Goal: Register for event/course

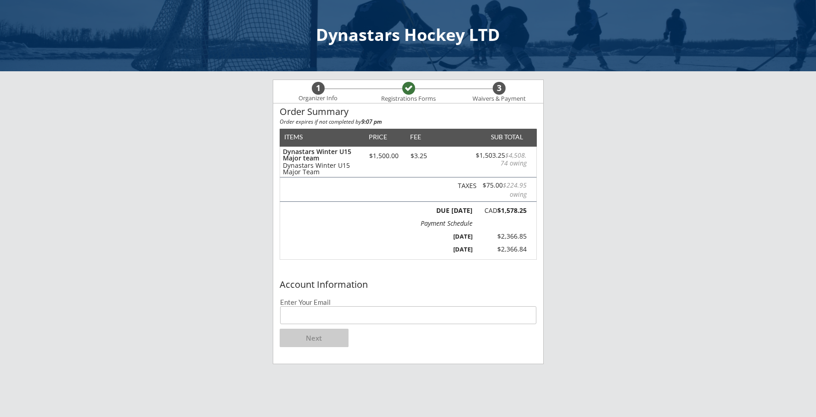
click at [310, 317] on input "email" at bounding box center [408, 315] width 256 height 18
type input "[EMAIL_ADDRESS][DOMAIN_NAME]"
click at [320, 340] on button "Next" at bounding box center [314, 337] width 69 height 18
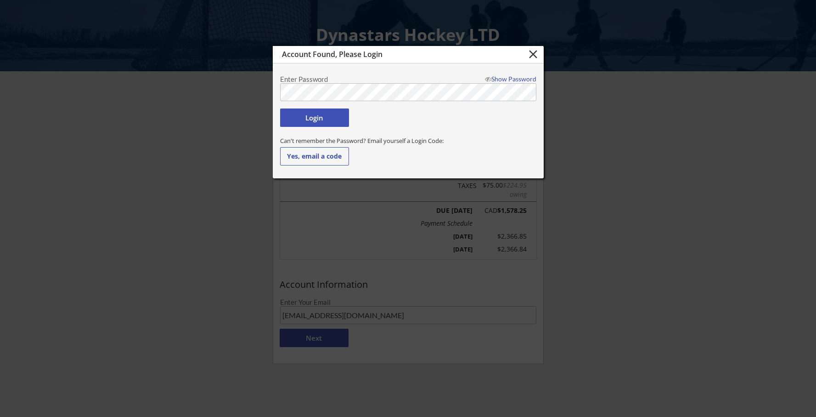
click at [311, 121] on button "Login" at bounding box center [314, 117] width 69 height 18
click at [319, 158] on button "Yes, email a code" at bounding box center [314, 156] width 69 height 18
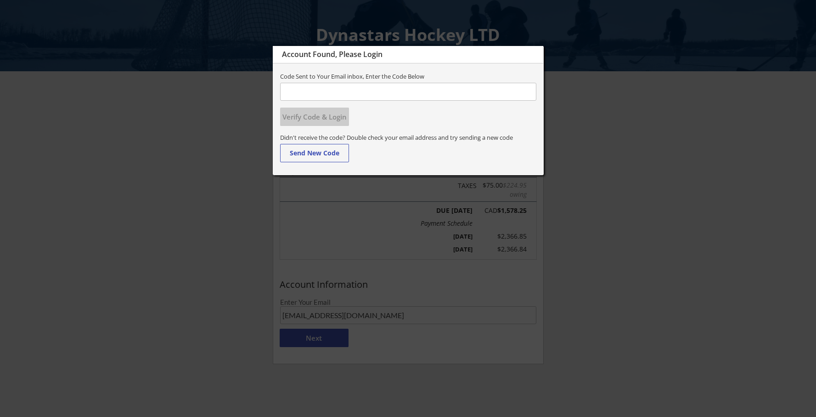
click at [311, 94] on input "input" at bounding box center [408, 92] width 256 height 18
type input "394810"
click at [310, 116] on button "Verify Code & Login" at bounding box center [314, 116] width 69 height 18
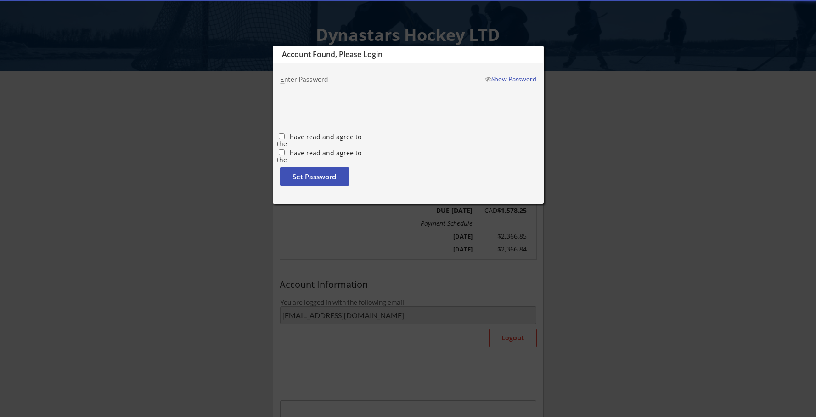
type input "[PERSON_NAME]"
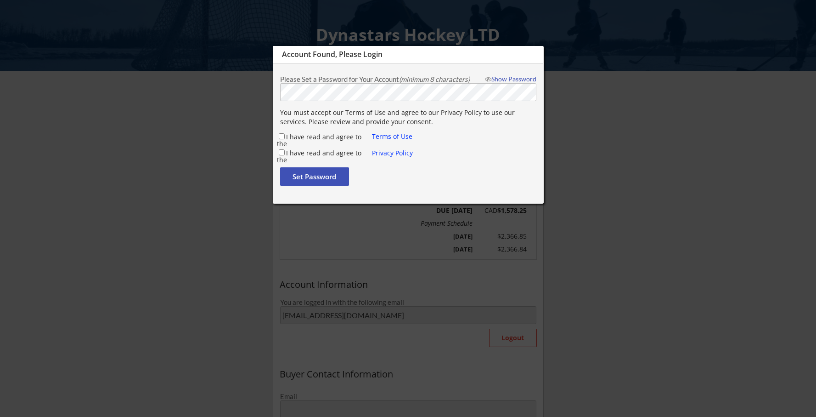
click at [281, 135] on input "I have read and agree to the" at bounding box center [282, 136] width 6 height 6
checkbox input "true"
click at [282, 153] on input "I have read and agree to the" at bounding box center [282, 152] width 6 height 6
checkbox input "true"
click at [271, 92] on body "Dynastars Hockey LTD 1 Organizer Info Registrations Forms 3 Waivers & Payment O…" at bounding box center [408, 208] width 816 height 417
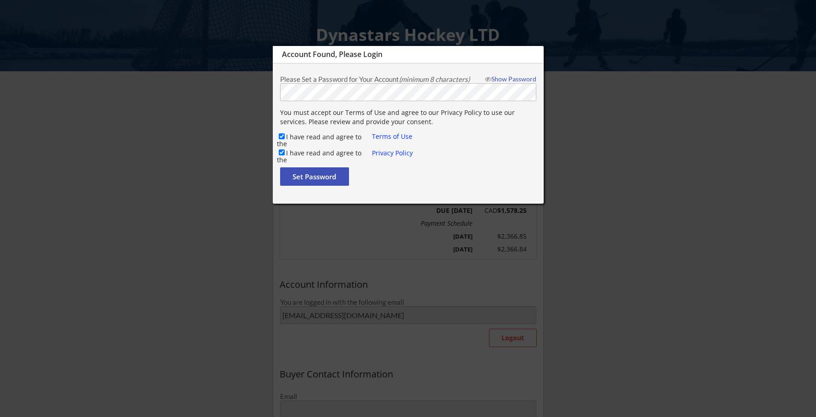
click at [316, 177] on button "Set Password" at bounding box center [314, 176] width 69 height 18
type input "[EMAIL_ADDRESS][DOMAIN_NAME]"
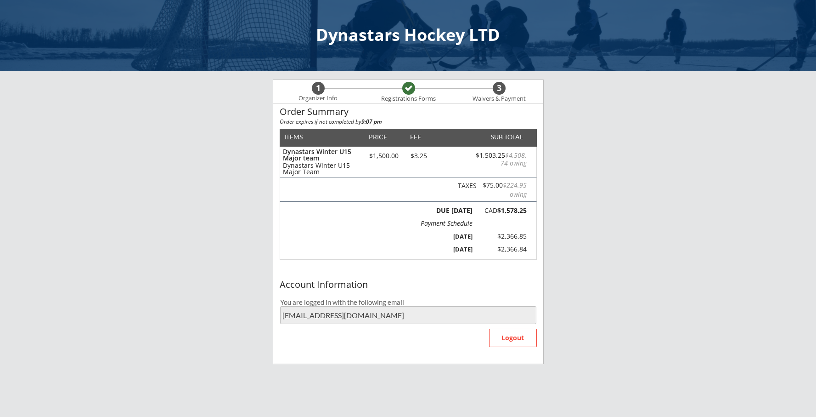
click at [479, 291] on div "Account Information" at bounding box center [408, 285] width 270 height 14
click at [411, 86] on div at bounding box center [409, 88] width 8 height 8
click at [410, 86] on div at bounding box center [409, 88] width 8 height 8
click at [321, 90] on div "1" at bounding box center [318, 88] width 13 height 10
click at [409, 90] on div at bounding box center [409, 88] width 8 height 8
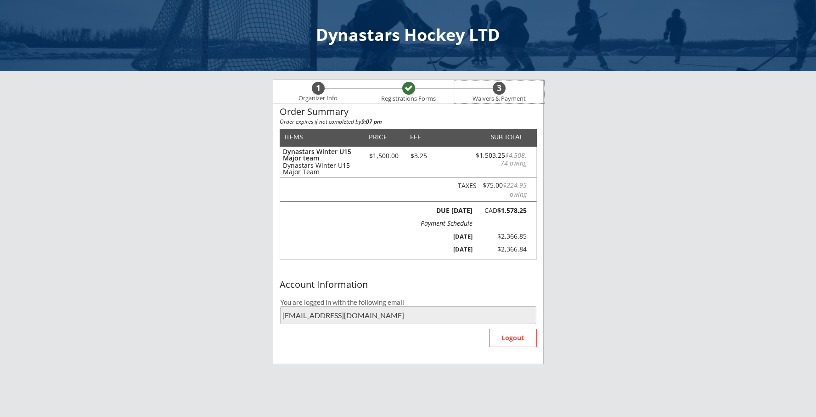
click at [504, 88] on div "3" at bounding box center [499, 88] width 13 height 10
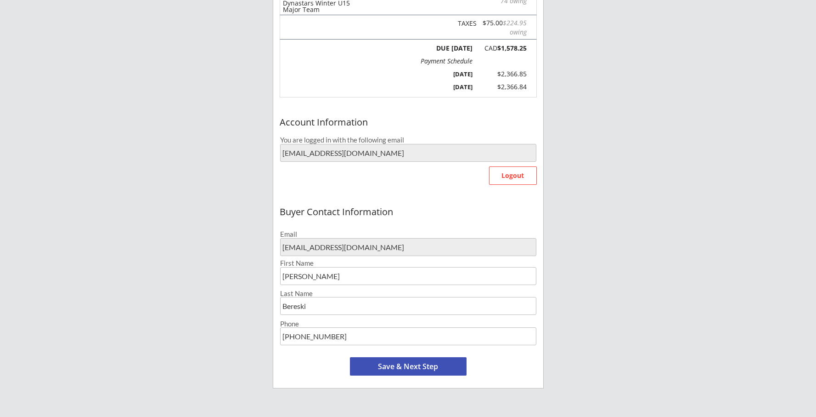
scroll to position [164, 0]
click at [405, 365] on button "Save & Next Step" at bounding box center [408, 364] width 117 height 18
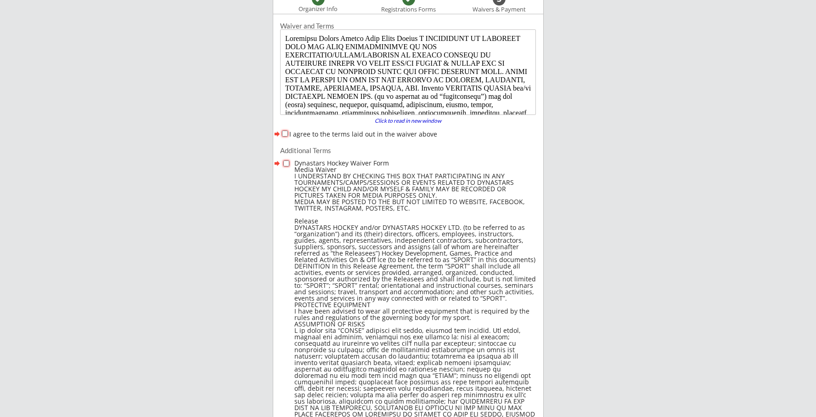
scroll to position [93, 0]
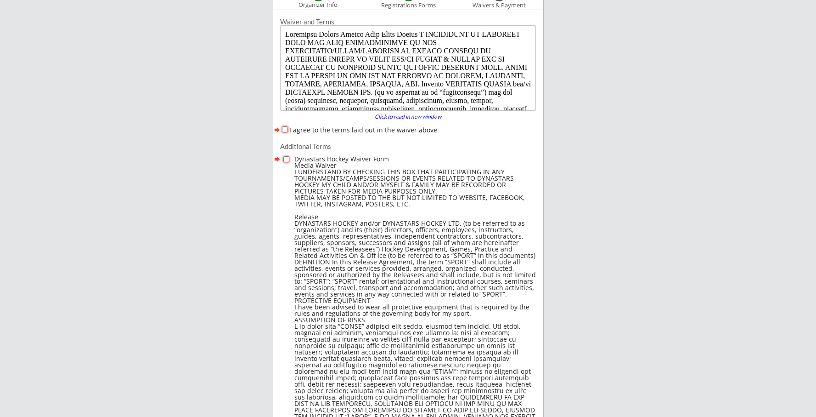
click at [284, 130] on input "I agree to the terms laid out in the waiver above" at bounding box center [285, 129] width 6 height 6
checkbox input "true"
click at [287, 160] on input "checkbox" at bounding box center [286, 159] width 6 height 6
checkbox input "true"
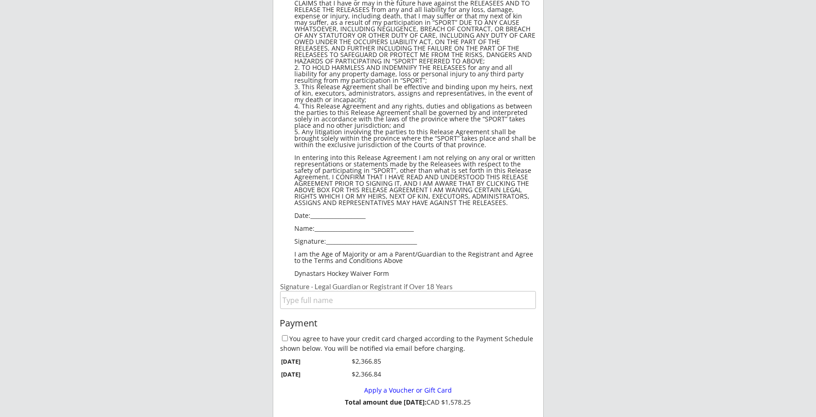
scroll to position [597, 0]
click at [312, 301] on input "input" at bounding box center [408, 299] width 256 height 18
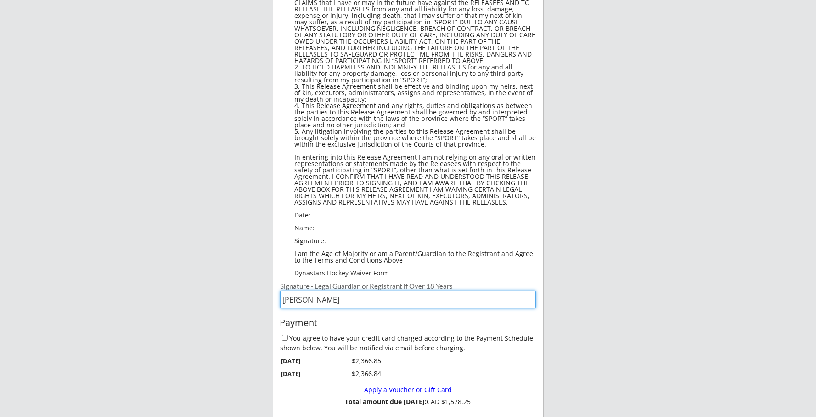
type input "Todd Bereski"
click at [248, 268] on div "Dynastars Hockey LTD Organizer Info Registrations Forms 3 Waivers & Payment Wai…" at bounding box center [408, 95] width 816 height 1385
click at [391, 296] on input "input" at bounding box center [408, 299] width 256 height 18
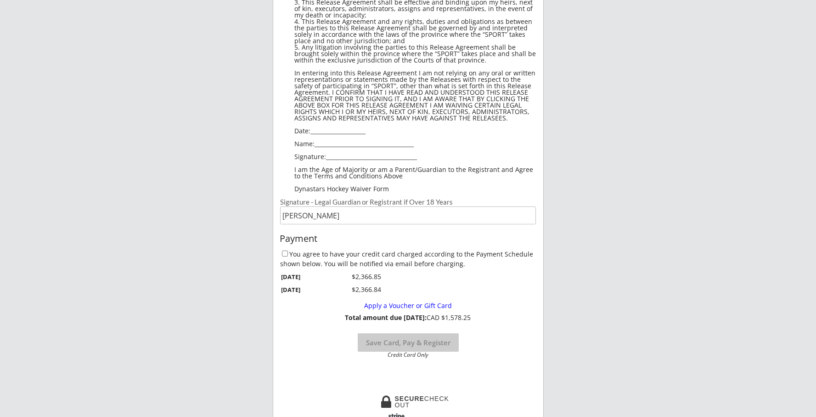
scroll to position [680, 0]
click at [284, 254] on input "You agree to have your credit card charged according to the Payment Schedule sh…" at bounding box center [285, 254] width 6 height 6
checkbox input "true"
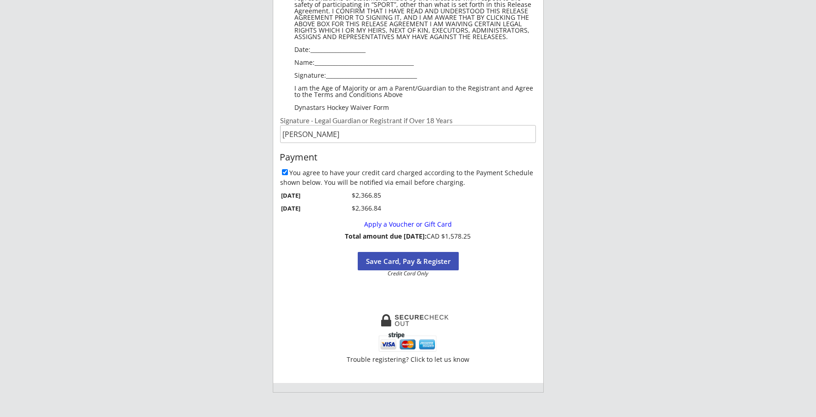
scroll to position [762, 0]
click at [405, 264] on button "Save Card, Pay & Register" at bounding box center [408, 260] width 101 height 18
